Goal: Task Accomplishment & Management: Complete application form

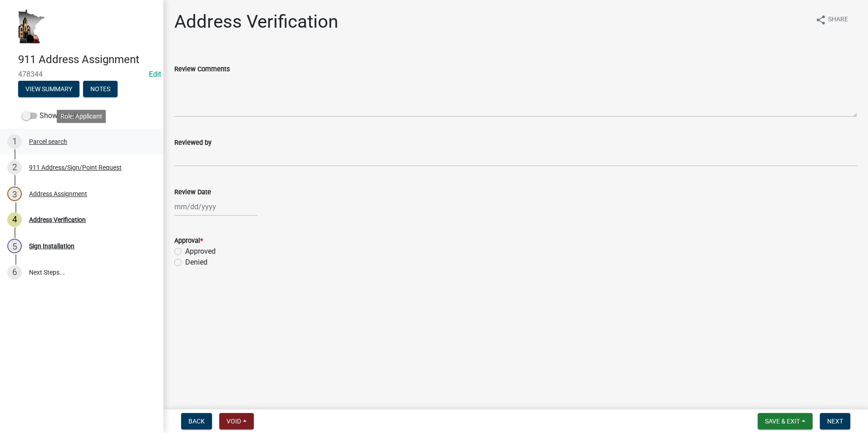
click at [44, 142] on div "Parcel search" at bounding box center [48, 141] width 38 height 6
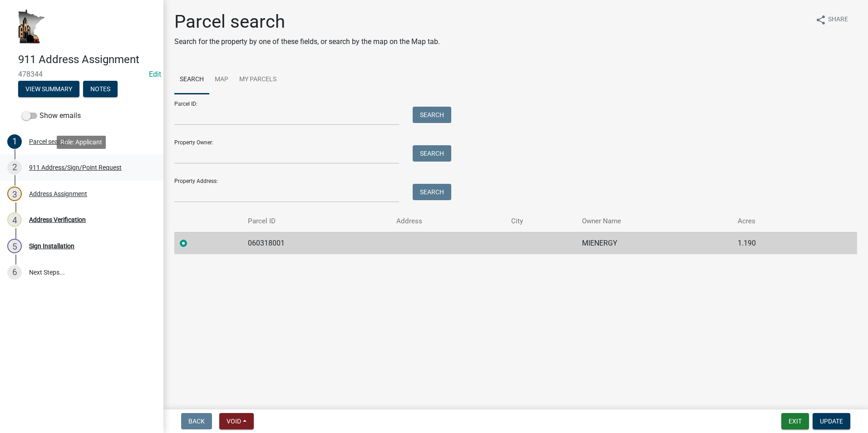
click at [56, 166] on div "911 Address/Sign/Point Request" at bounding box center [75, 167] width 93 height 6
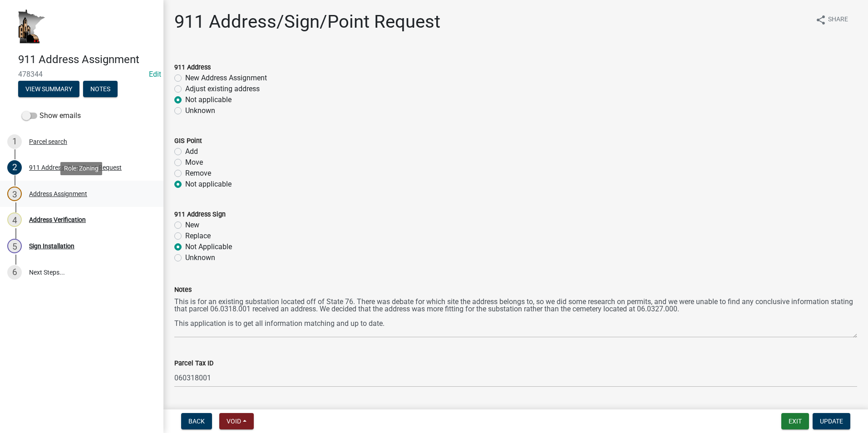
click at [61, 194] on div "Address Assignment" at bounding box center [58, 194] width 58 height 6
select select "f28e7f07-f569-40f9-b529-995b3690fe02"
select select "d470e1ba-5593-40b4-aca4-48c3271001cc"
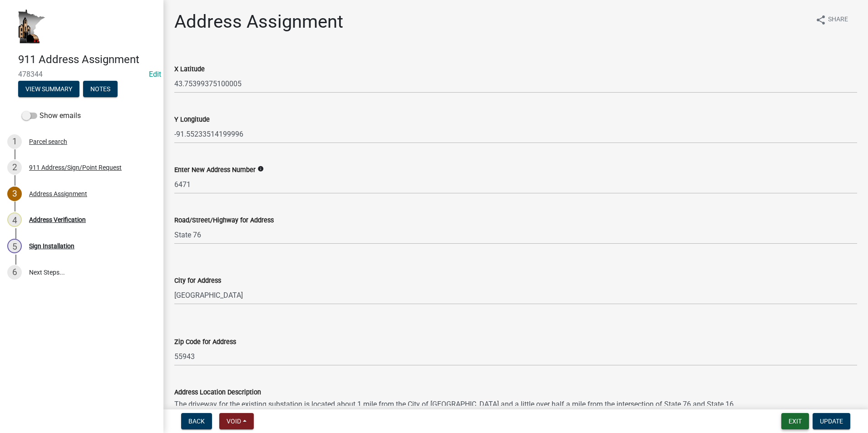
click at [802, 422] on button "Exit" at bounding box center [795, 421] width 28 height 16
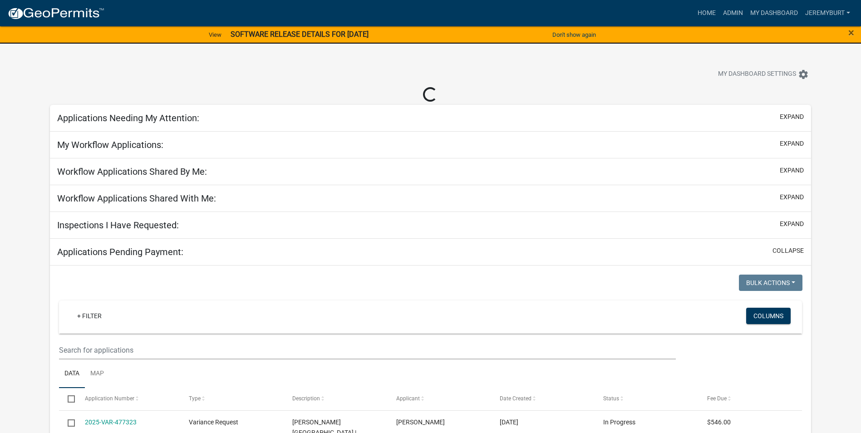
select select "2: 50"
